Goal: Task Accomplishment & Management: Use online tool/utility

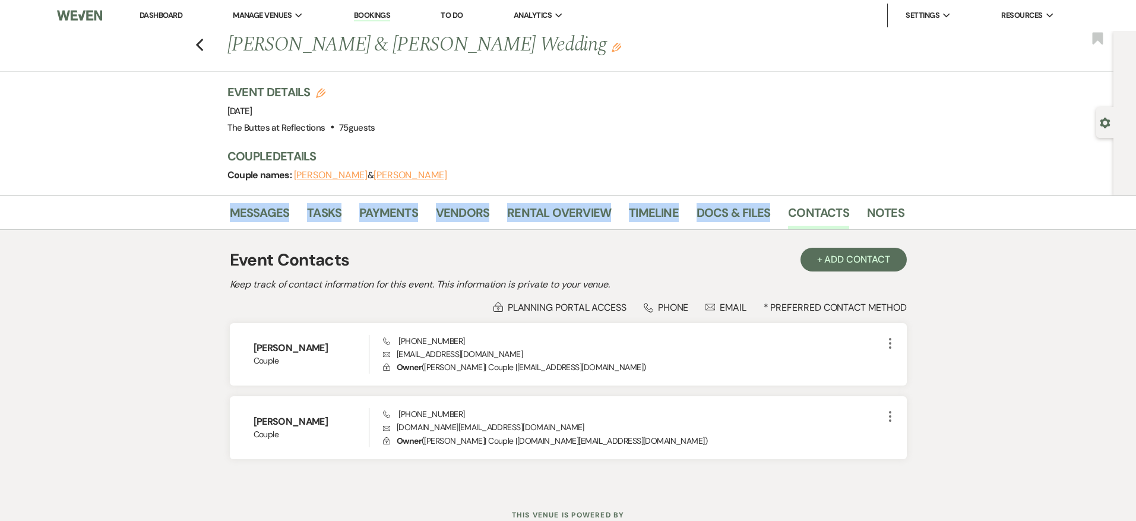
click at [170, 15] on link "Dashboard" at bounding box center [161, 15] width 43 height 10
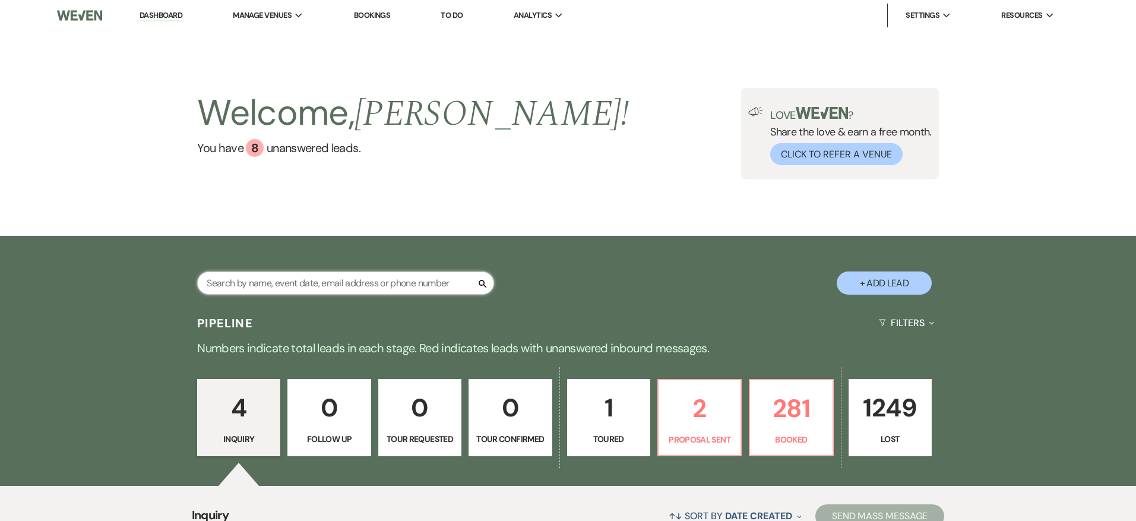
click at [307, 278] on input "text" at bounding box center [345, 282] width 297 height 23
type input "e"
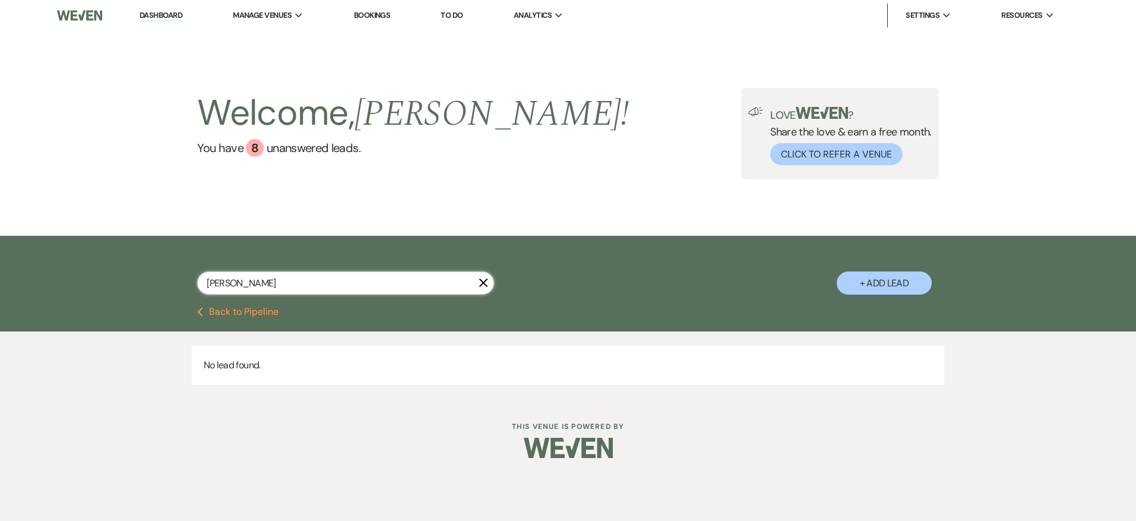
type input "[PERSON_NAME]"
